Goal: Find specific page/section: Find specific page/section

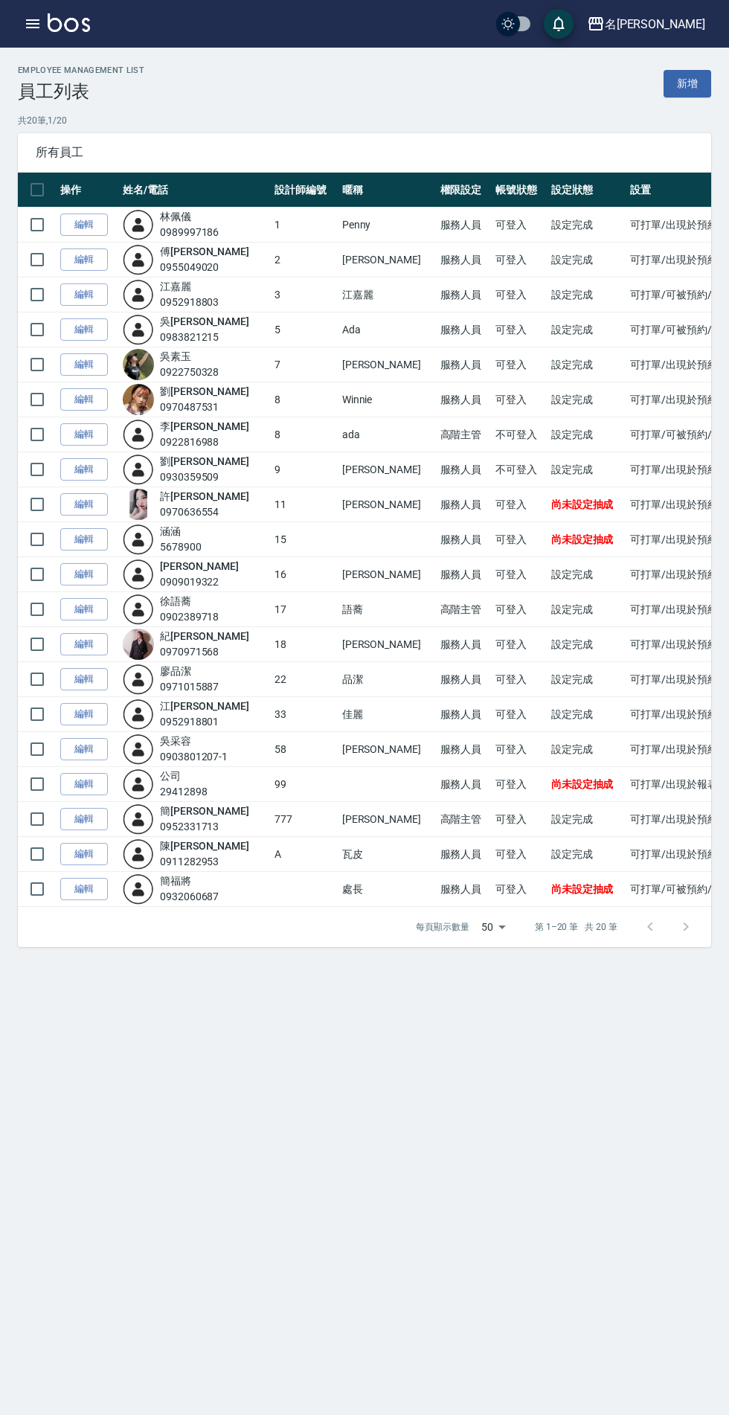
click at [39, 19] on icon "button" at bounding box center [32, 23] width 13 height 9
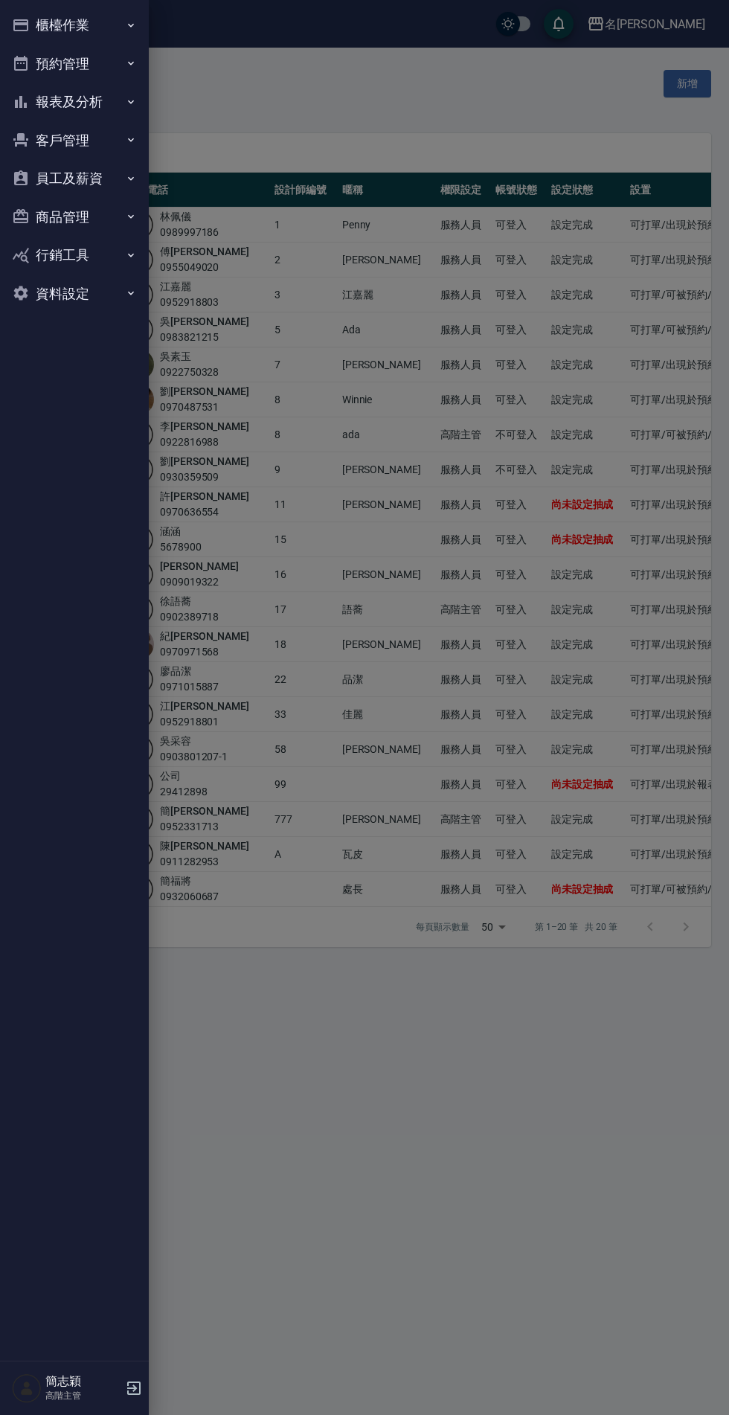
click at [97, 89] on button "報表及分析" at bounding box center [74, 102] width 137 height 39
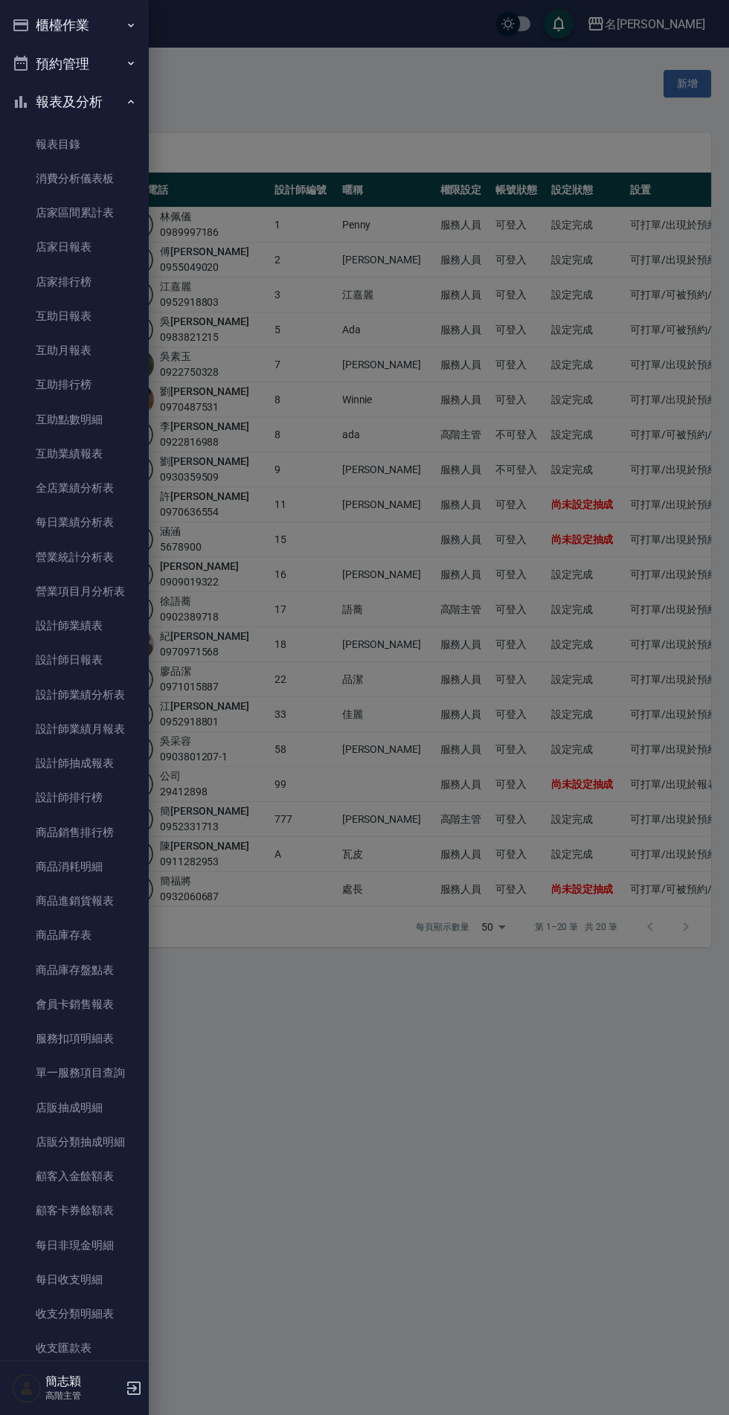
scroll to position [461, 0]
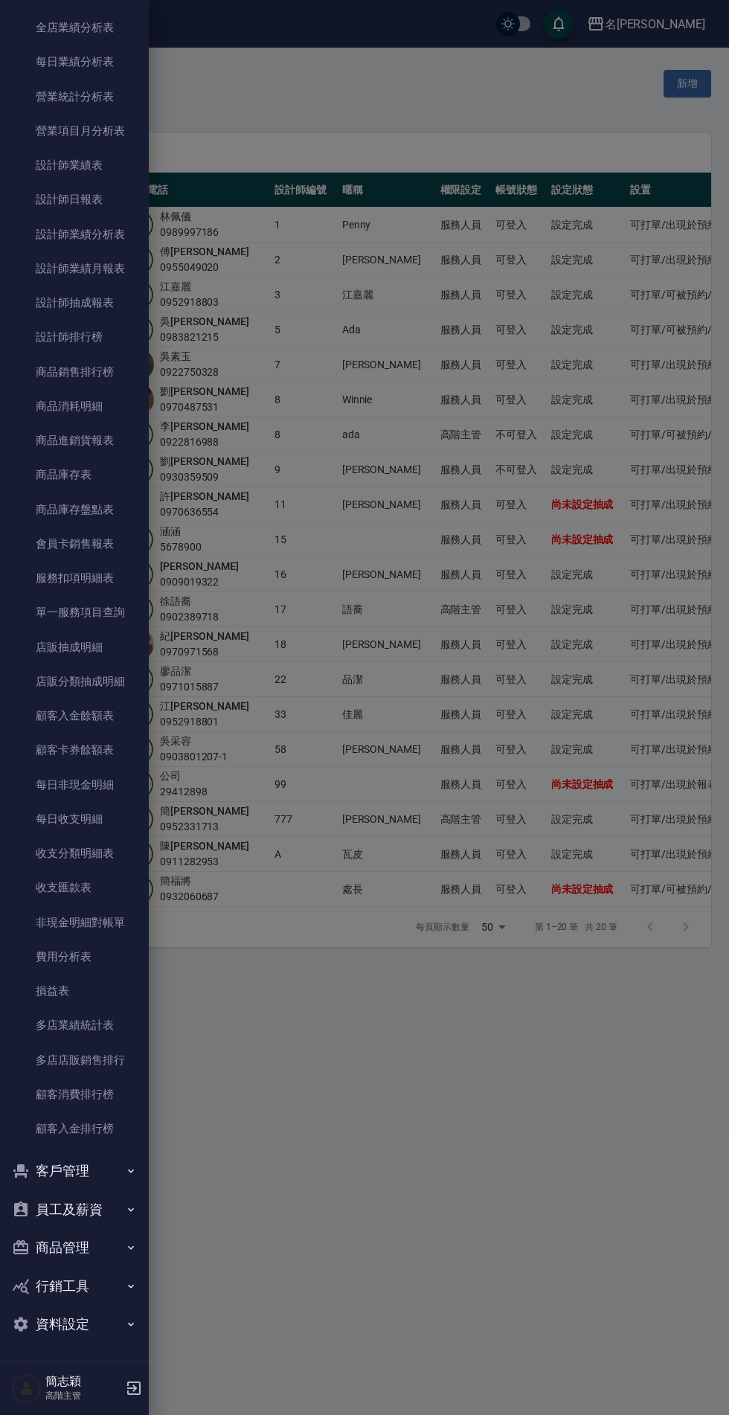
click at [95, 1025] on link "多店業績統計表" at bounding box center [74, 1025] width 137 height 34
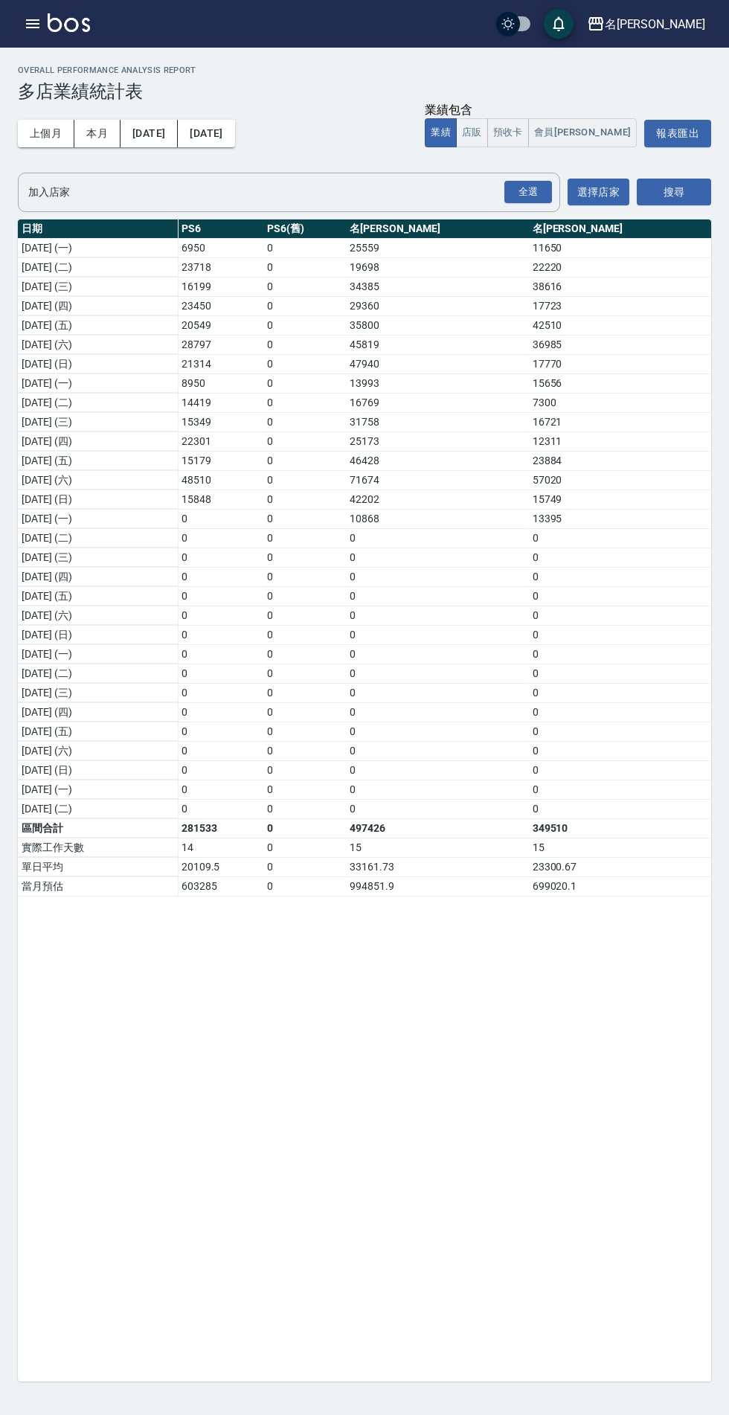
click at [665, 24] on div "名留中和" at bounding box center [655, 24] width 100 height 19
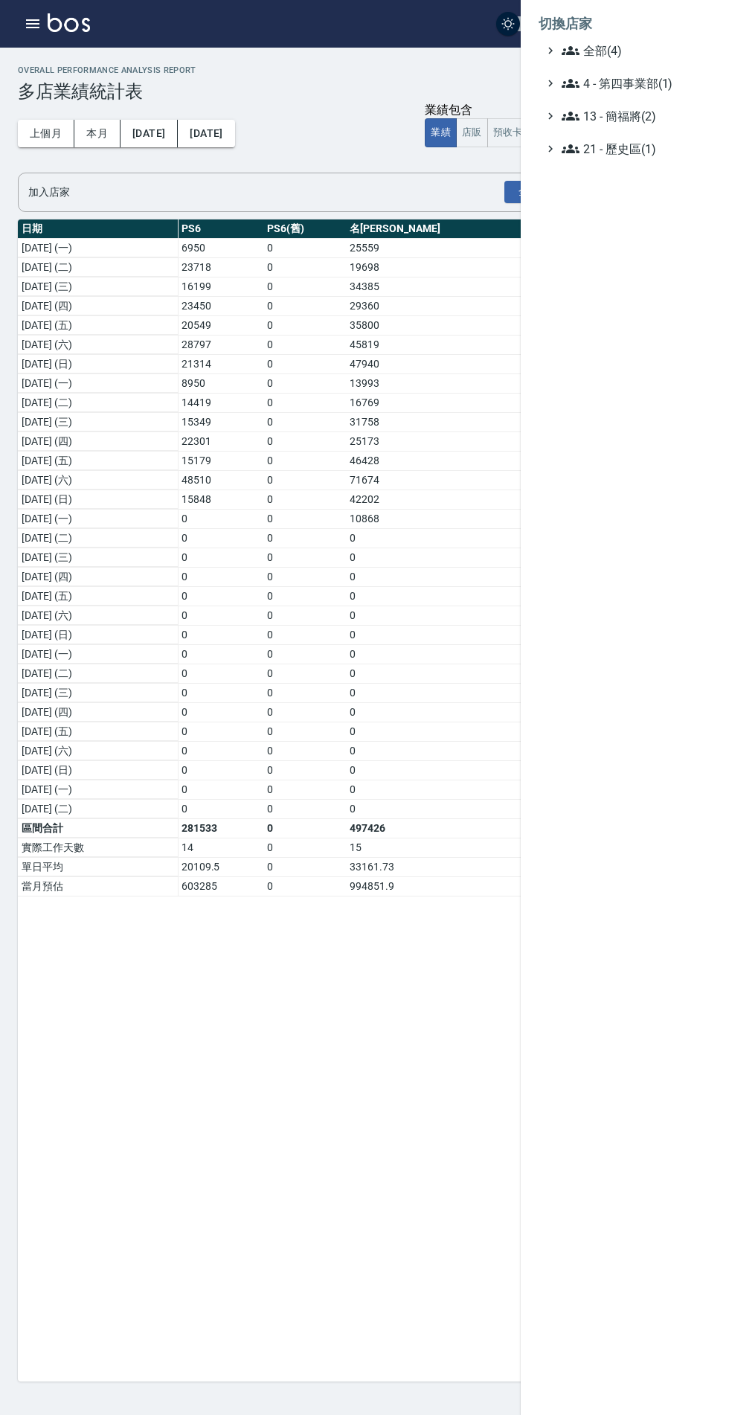
click at [609, 47] on span "全部(4)" at bounding box center [634, 51] width 144 height 18
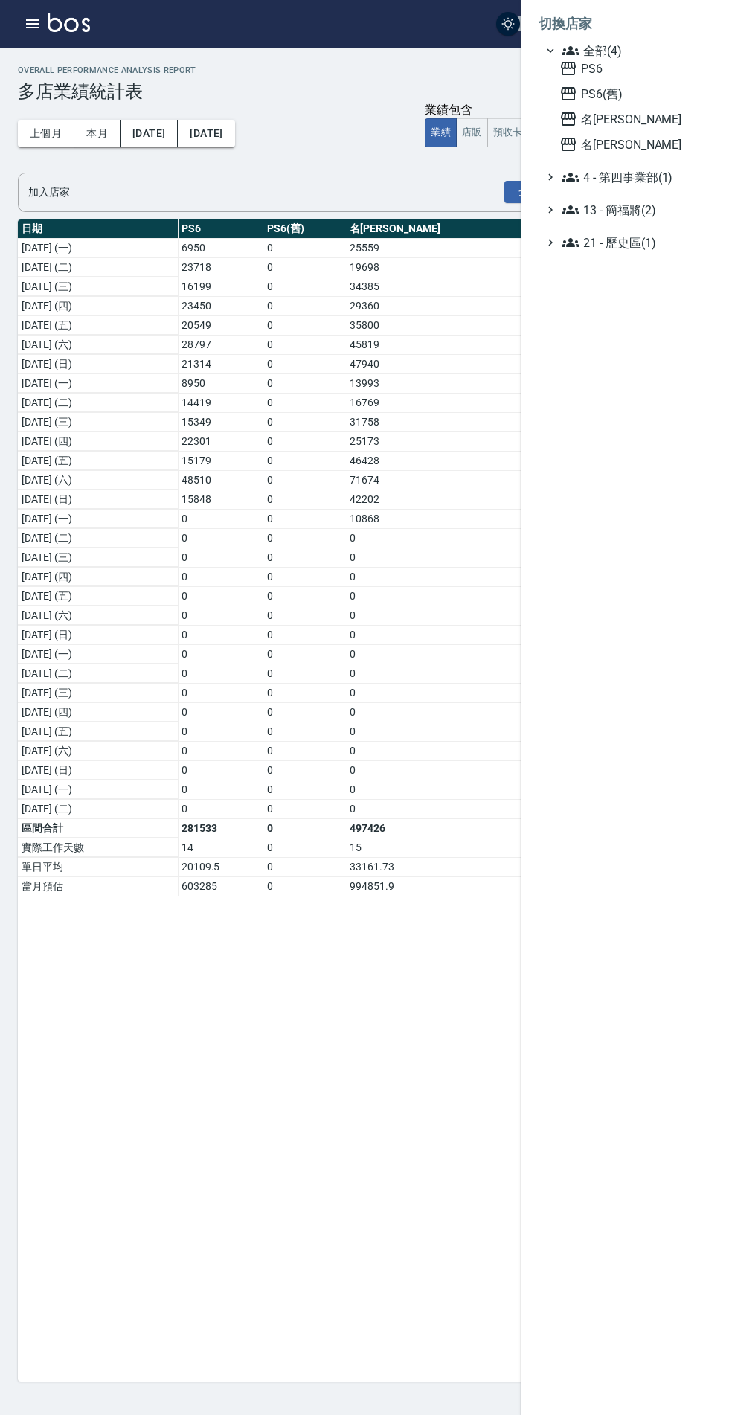
click at [609, 140] on span "名[PERSON_NAME]" at bounding box center [633, 144] width 146 height 18
